Goal: Check status: Check status

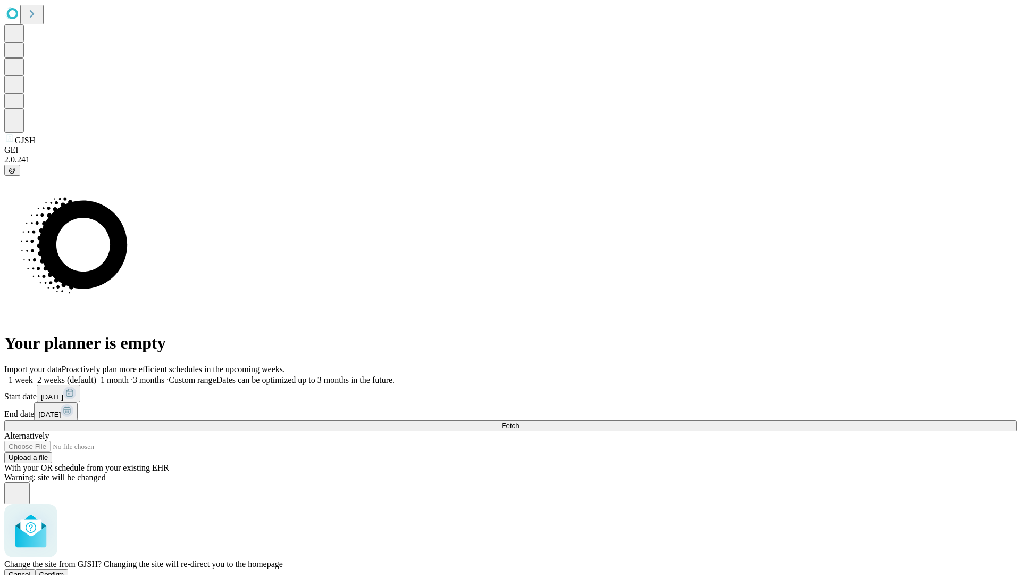
click at [64, 570] on span "Confirm" at bounding box center [51, 574] width 25 height 8
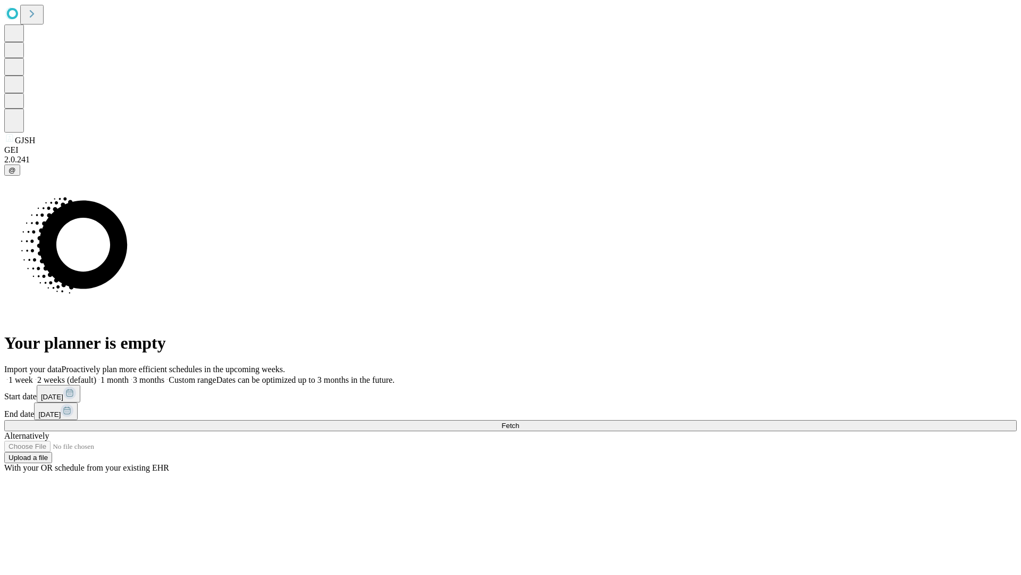
click at [96, 375] on label "2 weeks (default)" at bounding box center [64, 379] width 63 height 9
click at [519, 421] on span "Fetch" at bounding box center [511, 425] width 18 height 8
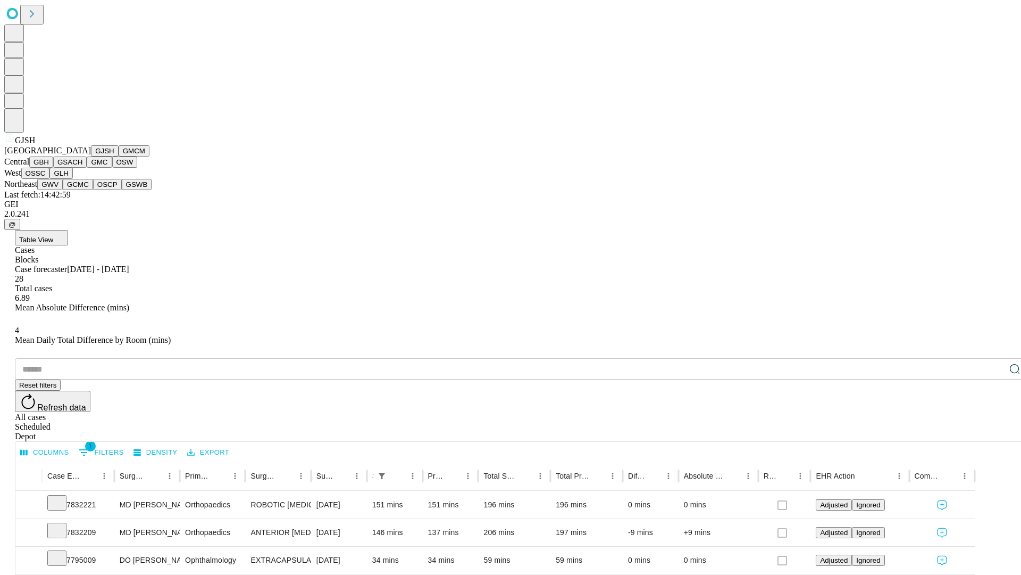
click at [119, 156] on button "GMCM" at bounding box center [134, 150] width 31 height 11
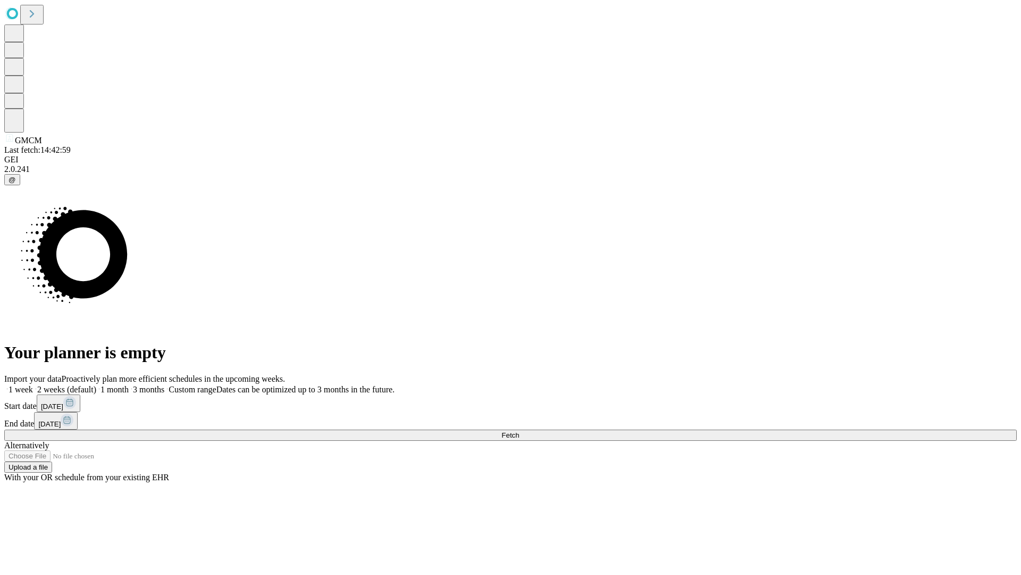
click at [96, 385] on label "2 weeks (default)" at bounding box center [64, 389] width 63 height 9
click at [519, 431] on span "Fetch" at bounding box center [511, 435] width 18 height 8
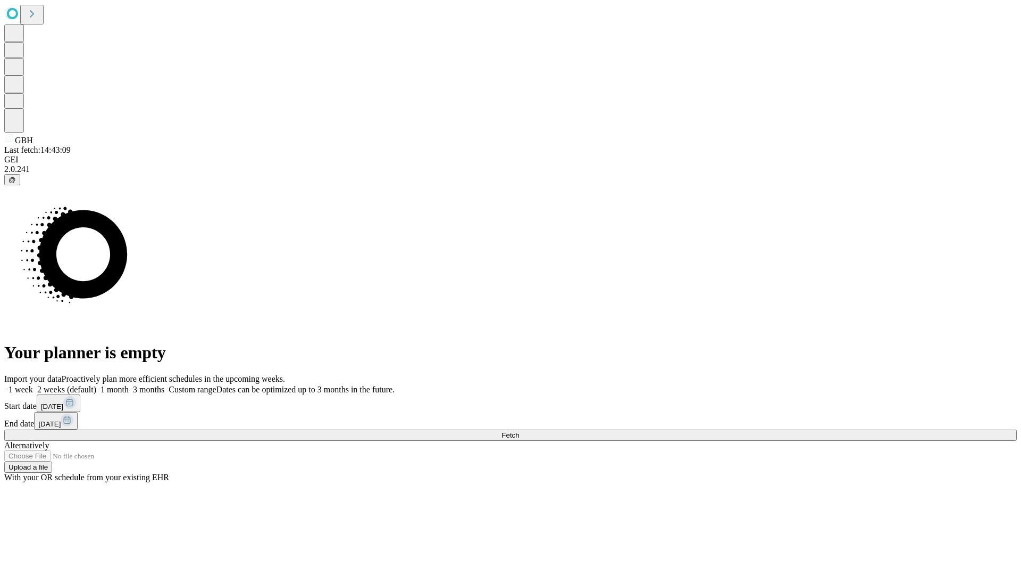
click at [96, 385] on label "2 weeks (default)" at bounding box center [64, 389] width 63 height 9
click at [519, 431] on span "Fetch" at bounding box center [511, 435] width 18 height 8
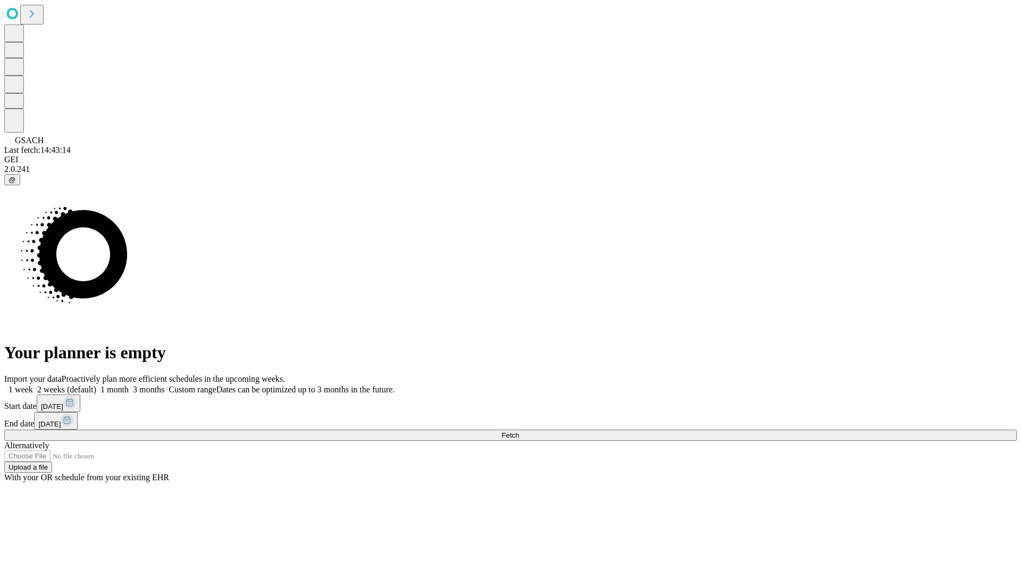
click at [96, 385] on label "2 weeks (default)" at bounding box center [64, 389] width 63 height 9
click at [519, 431] on span "Fetch" at bounding box center [511, 435] width 18 height 8
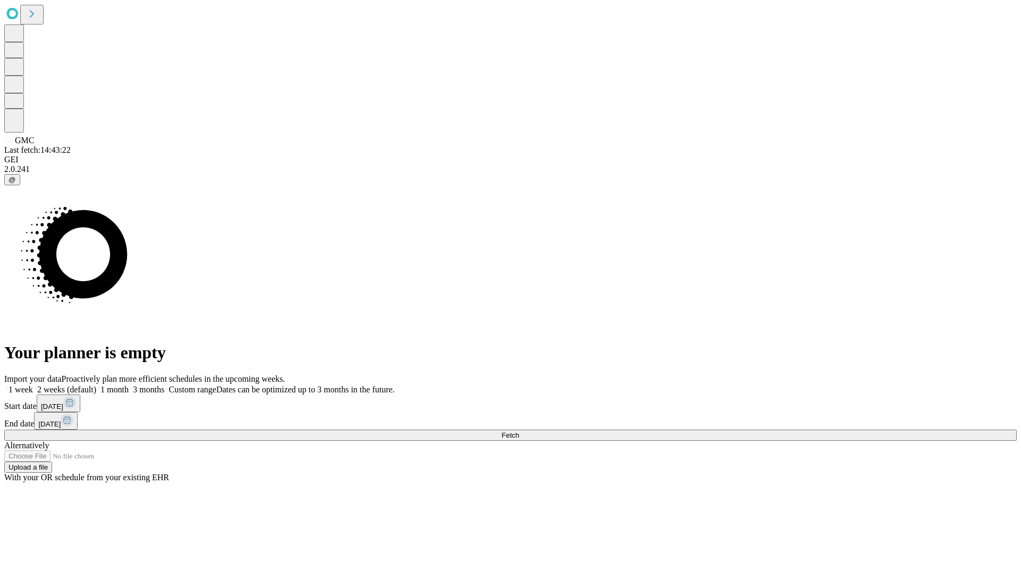
click at [96, 385] on label "2 weeks (default)" at bounding box center [64, 389] width 63 height 9
click at [519, 431] on span "Fetch" at bounding box center [511, 435] width 18 height 8
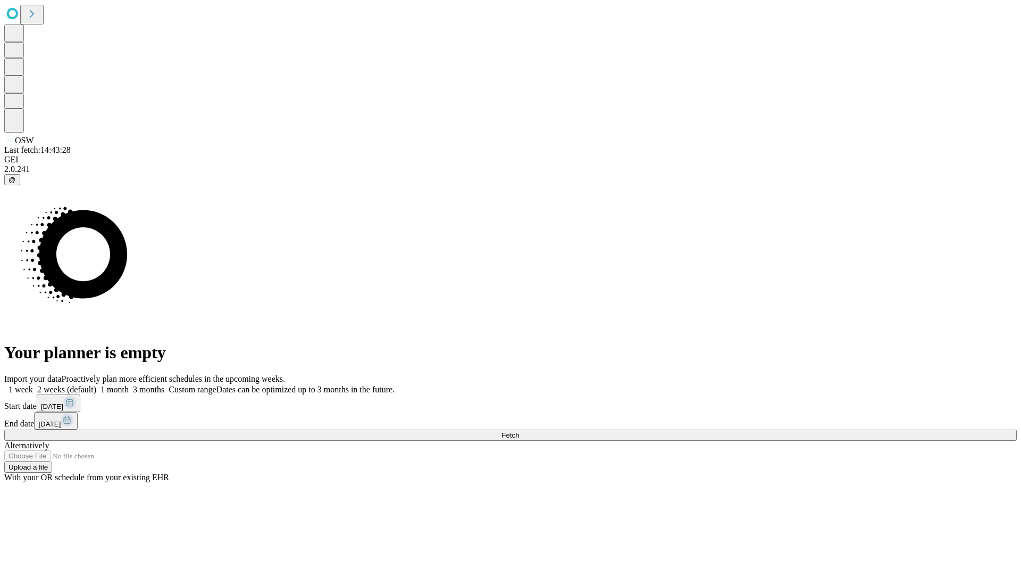
click at [96, 385] on label "2 weeks (default)" at bounding box center [64, 389] width 63 height 9
click at [519, 431] on span "Fetch" at bounding box center [511, 435] width 18 height 8
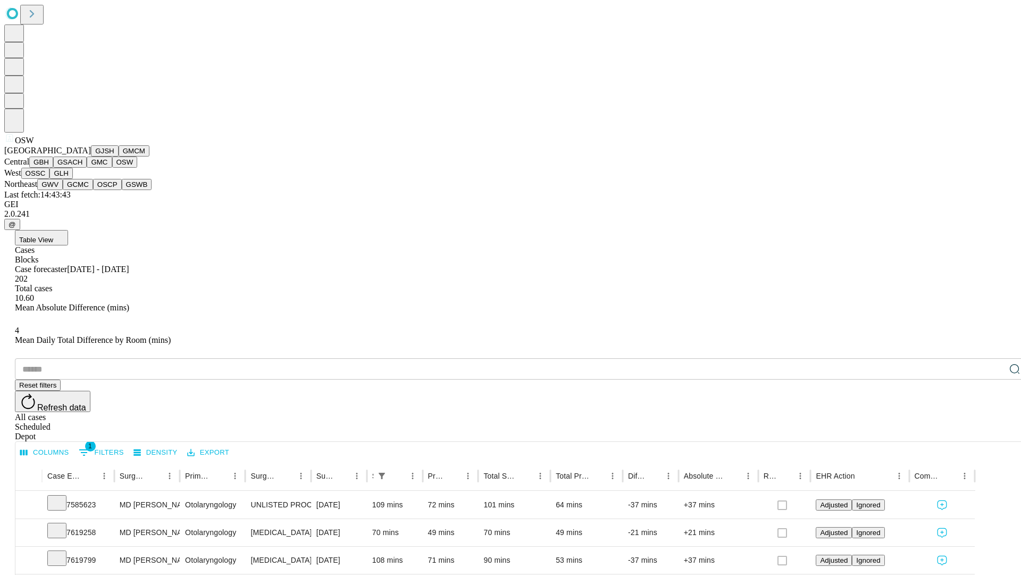
click at [50, 179] on button "OSSC" at bounding box center [35, 173] width 29 height 11
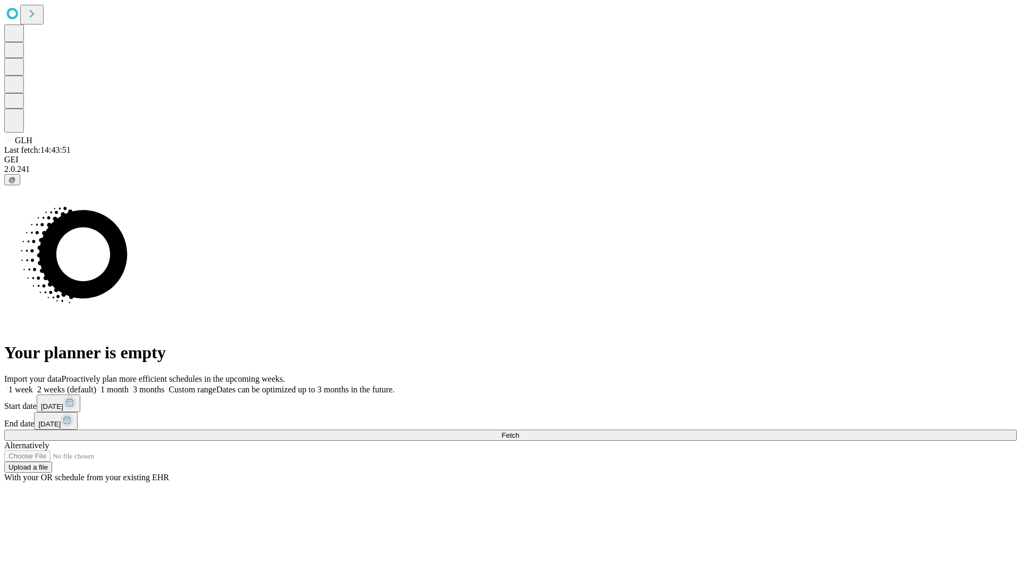
click at [96, 385] on label "2 weeks (default)" at bounding box center [64, 389] width 63 height 9
click at [519, 431] on span "Fetch" at bounding box center [511, 435] width 18 height 8
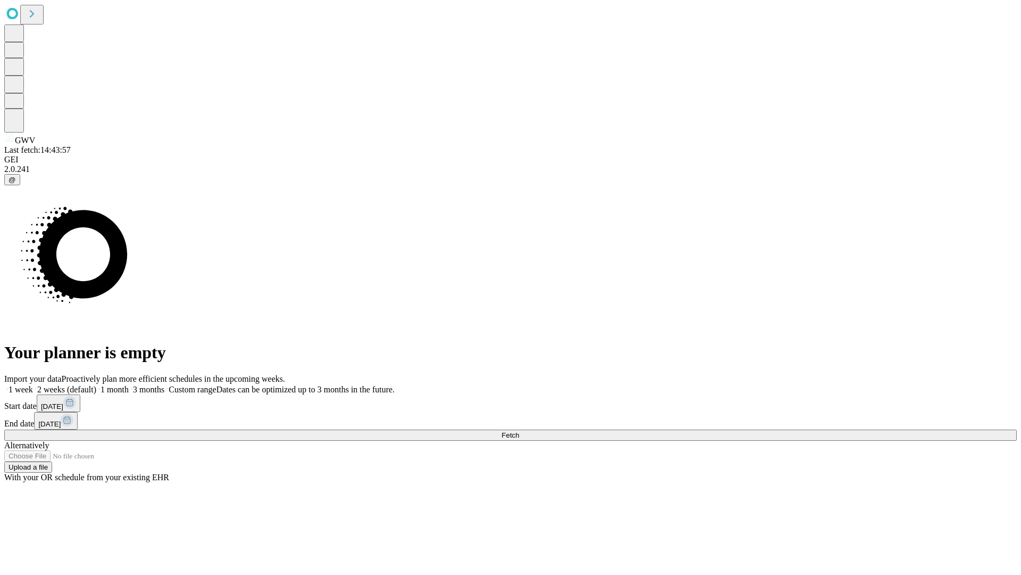
click at [96, 385] on label "2 weeks (default)" at bounding box center [64, 389] width 63 height 9
click at [519, 431] on span "Fetch" at bounding box center [511, 435] width 18 height 8
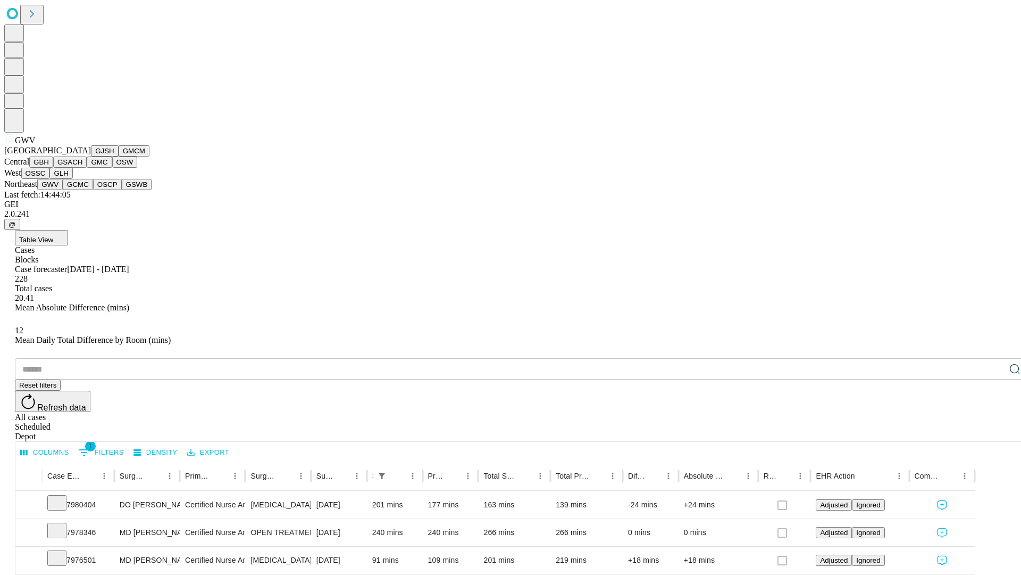
click at [82, 190] on button "GCMC" at bounding box center [78, 184] width 30 height 11
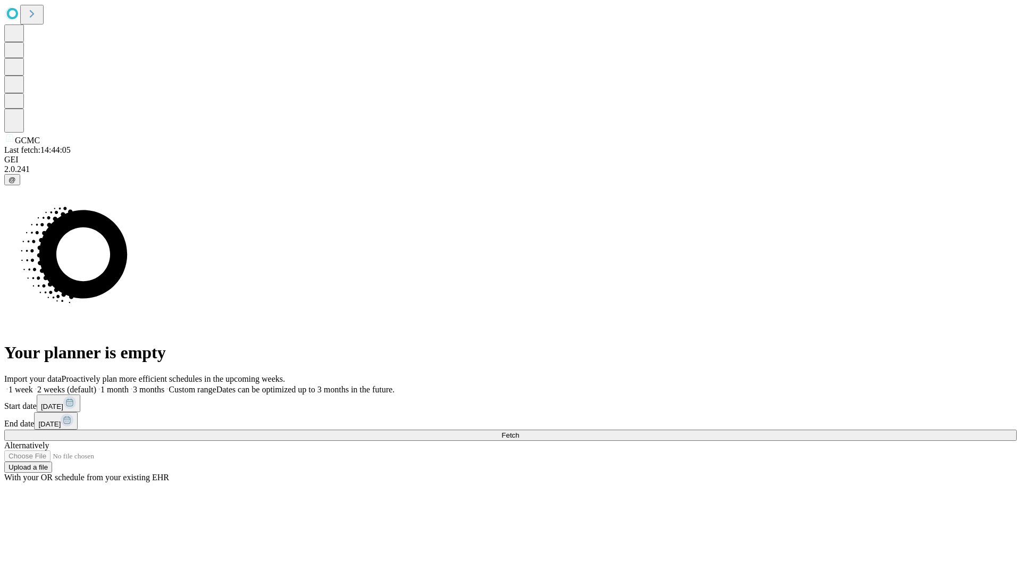
click at [519, 431] on span "Fetch" at bounding box center [511, 435] width 18 height 8
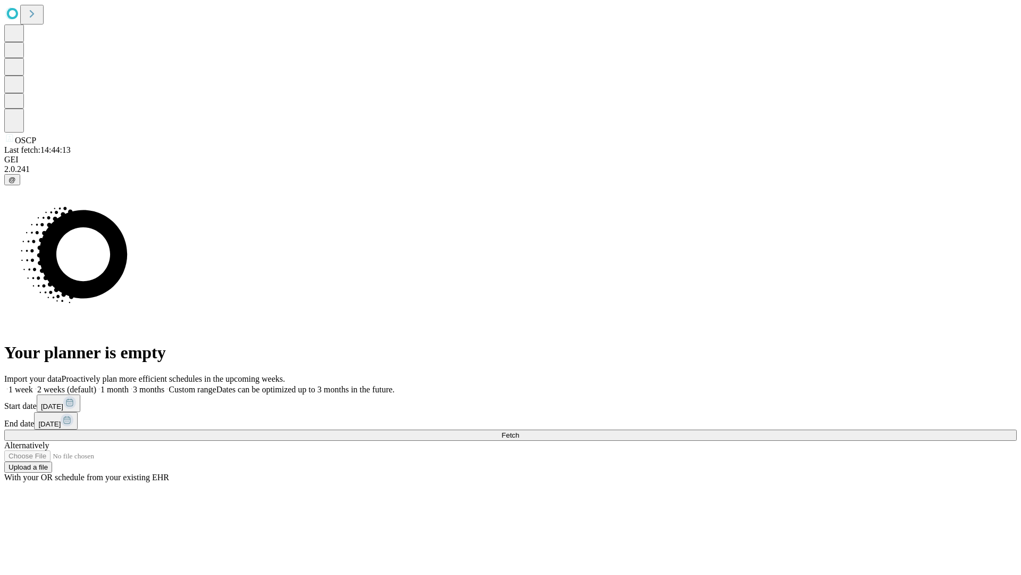
click at [96, 385] on label "2 weeks (default)" at bounding box center [64, 389] width 63 height 9
click at [519, 431] on span "Fetch" at bounding box center [511, 435] width 18 height 8
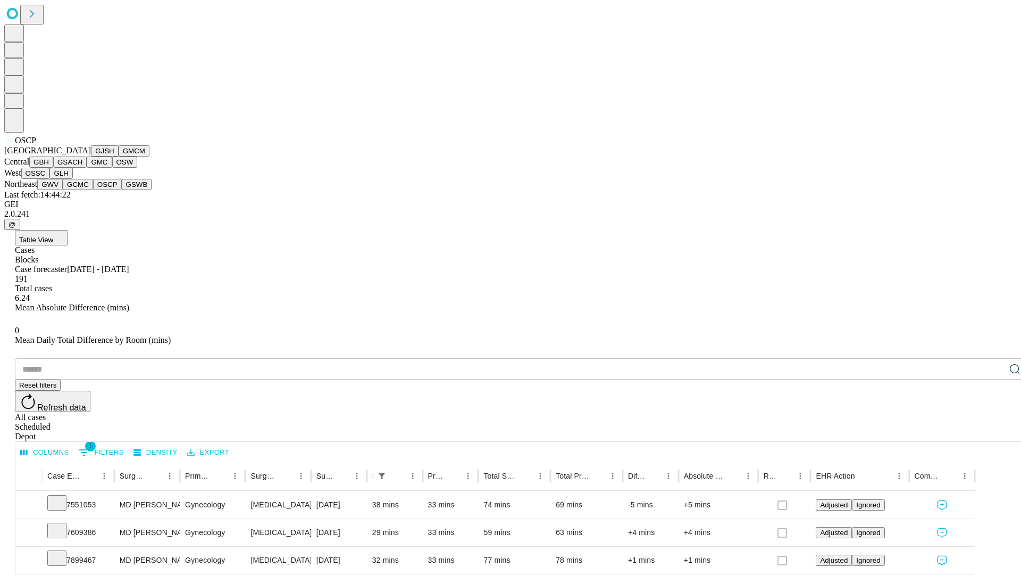
click at [122, 190] on button "GSWB" at bounding box center [137, 184] width 30 height 11
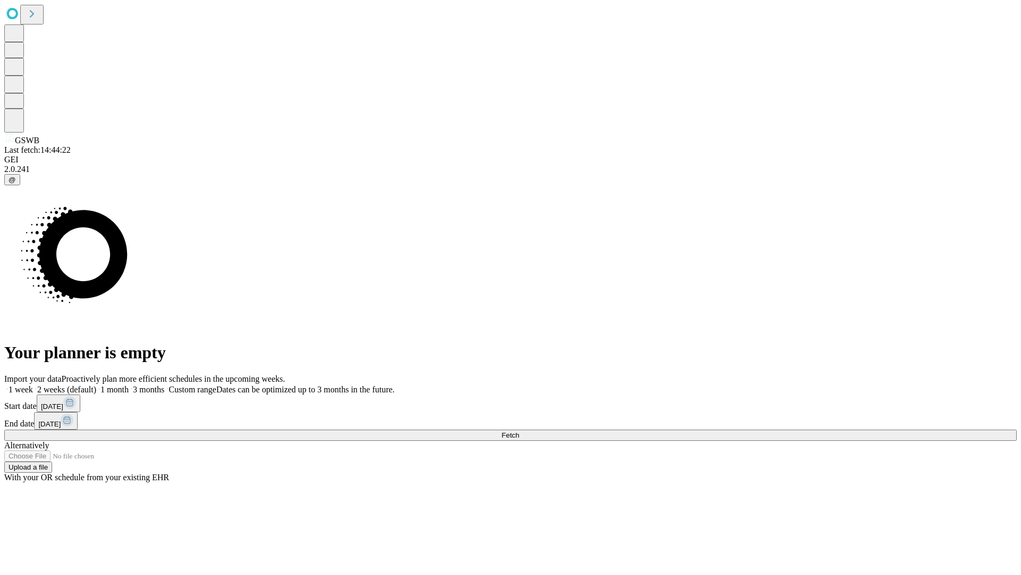
click at [96, 385] on label "2 weeks (default)" at bounding box center [64, 389] width 63 height 9
click at [519, 431] on span "Fetch" at bounding box center [511, 435] width 18 height 8
